Goal: Find specific page/section: Find specific page/section

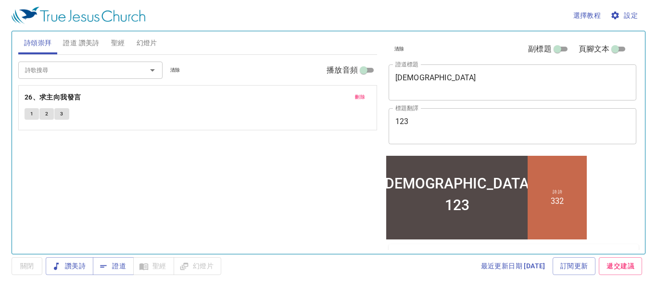
drag, startPoint x: 343, startPoint y: 0, endPoint x: 210, endPoint y: 64, distance: 147.7
click at [210, 63] on div "詩歌搜尋 詩歌搜尋 清除 播放音頻" at bounding box center [197, 70] width 359 height 31
click at [114, 45] on span "聖經" at bounding box center [118, 43] width 14 height 12
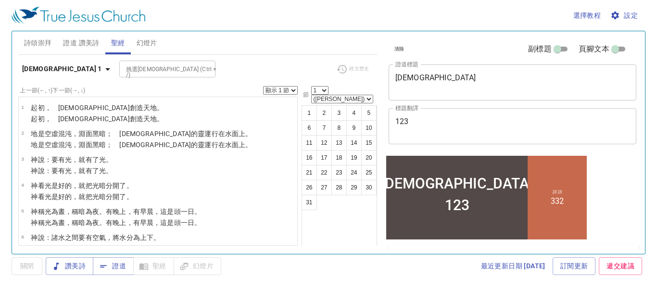
click at [293, 88] on select "顯示 1 節 顯示 2 節 顯示 3 節 顯示 4 節 顯示 5 節" at bounding box center [280, 90] width 35 height 9
select select "2"
click at [263, 86] on select "顯示 1 節 顯示 2 節 顯示 3 節 顯示 4 節 顯示 5 節" at bounding box center [280, 90] width 35 height 9
click at [328, 88] on select "1 2 3 4 5 6 7 8 9 10 11 12 13 14 15 16 17 18 19 20 21 22 23 24 25 26 27 28 29 3…" at bounding box center [319, 90] width 17 height 9
click at [328, 86] on select "1 2 3 4 5 6 7 8 9 10 11 12 13 14 15 16 17 18 19 20 21 22 23 24 25 26 27 28 29 3…" at bounding box center [319, 90] width 17 height 9
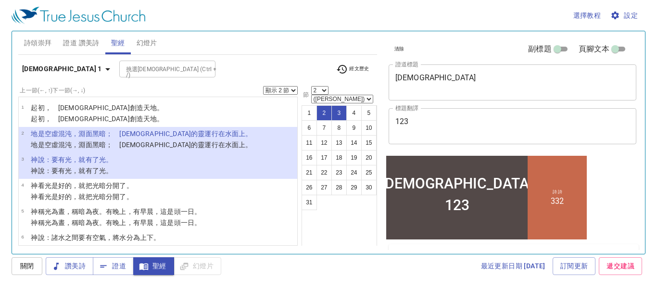
click at [334, 207] on div "1 2 3 4 5 6 7 8 9 10 11 12 13 14 15 16 17 18 19 20 21 22 23 24 25 26 27 28 29 3…" at bounding box center [338, 179] width 75 height 149
click at [324, 106] on button "2" at bounding box center [323, 112] width 15 height 15
click at [335, 105] on button "3" at bounding box center [338, 112] width 15 height 15
select select "3"
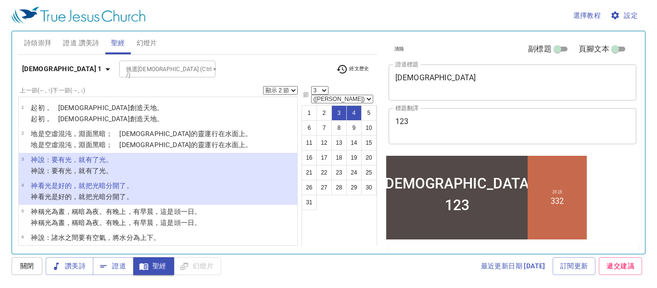
click at [339, 105] on button "3" at bounding box center [338, 112] width 15 height 15
click at [292, 86] on select "顯示 1 節 顯示 2 節 顯示 3 節 顯示 4 節 顯示 5 節" at bounding box center [280, 90] width 35 height 9
select select "1"
click at [263, 86] on select "顯示 1 節 顯示 2 節 顯示 3 節 顯示 4 節 顯示 5 節" at bounding box center [280, 90] width 35 height 9
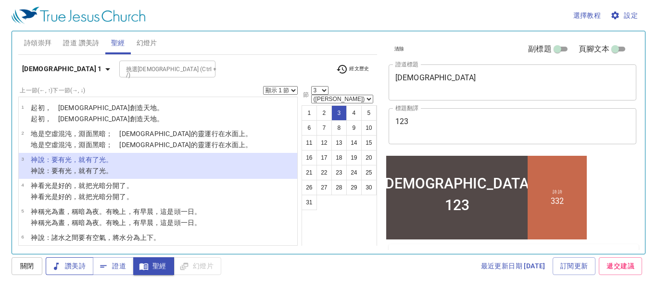
click at [69, 262] on span "讚美詩" at bounding box center [69, 266] width 32 height 12
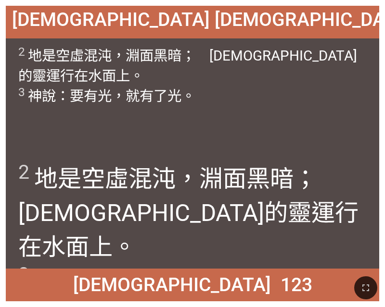
click at [202, 133] on div "2 地 是 空虛 混沌 ，淵 面 黑暗 ；　[DEMOGRAPHIC_DATA] 的靈 運行 在水 面 上 。 3 [DEMOGRAPHIC_DATA] 說 …" at bounding box center [192, 95] width 373 height 115
